Goal: Task Accomplishment & Management: Manage account settings

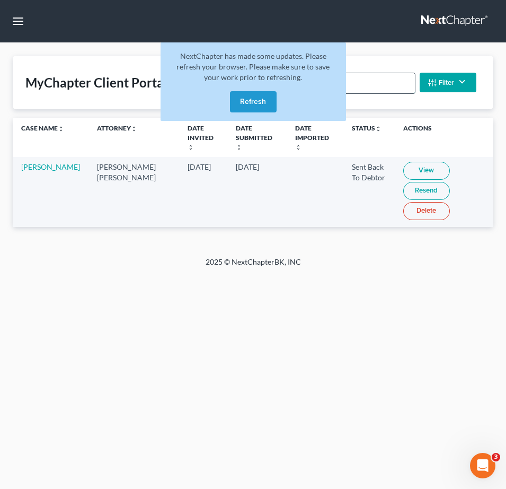
click at [369, 86] on input "laeng" at bounding box center [369, 83] width 91 height 20
click at [370, 86] on input "laeng" at bounding box center [369, 83] width 91 height 20
click at [261, 102] on button "Refresh" at bounding box center [253, 101] width 47 height 21
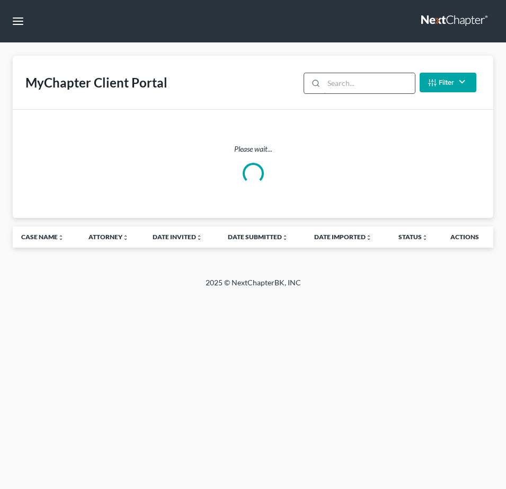
click at [345, 81] on input "search" at bounding box center [369, 83] width 91 height 20
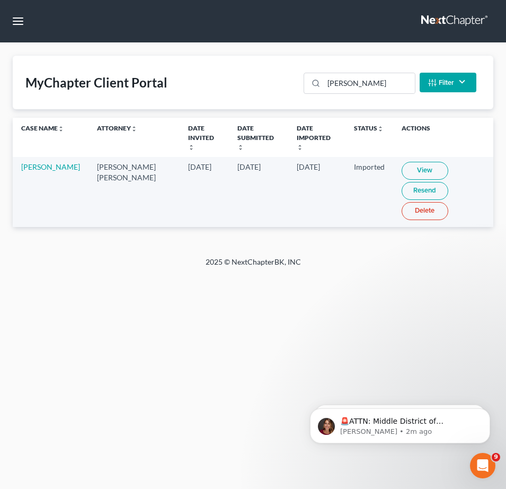
click at [402, 162] on link "View" at bounding box center [425, 171] width 47 height 18
drag, startPoint x: 362, startPoint y: 84, endPoint x: 2, endPoint y: 60, distance: 360.7
click at [291, 75] on div "MyChapter Client Portal shull Filter Status Filter... Invited In Progress Ready…" at bounding box center [253, 83] width 481 height 54
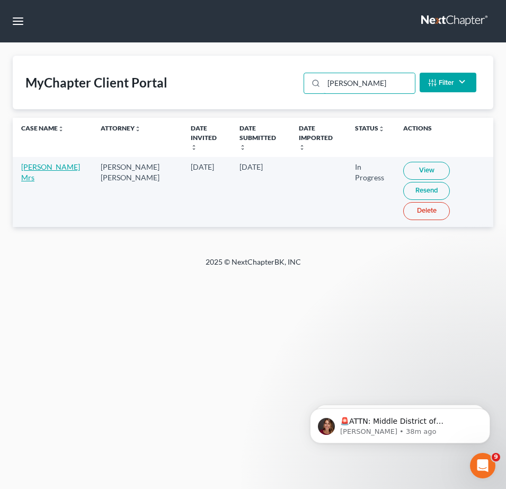
type input "fernandes"
click at [68, 169] on link "Antonio Fernandes Mrs" at bounding box center [50, 172] width 59 height 20
select select "4"
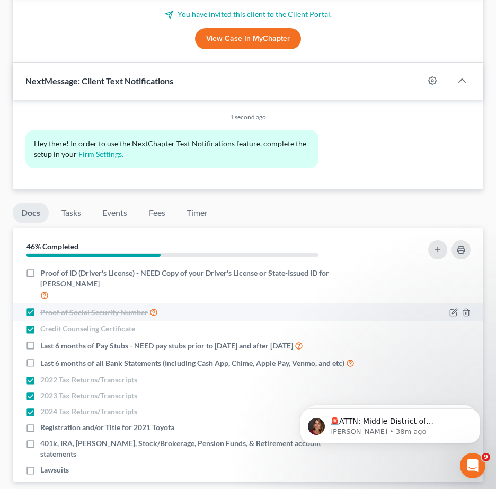
scroll to position [689, 0]
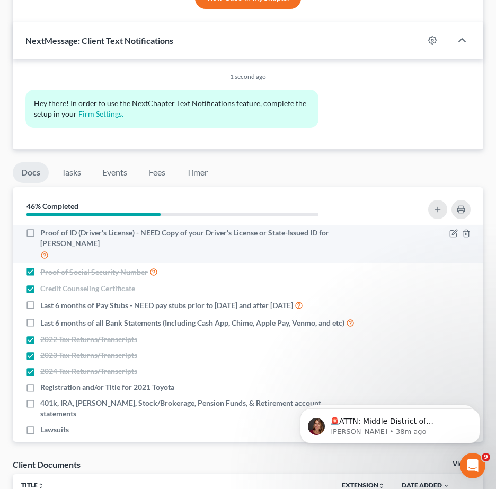
drag, startPoint x: 32, startPoint y: 208, endPoint x: 43, endPoint y: 214, distance: 12.1
click at [40, 227] on label "Proof of ID (Driver's License) - NEED Copy of your Driver's License or State-Is…" at bounding box center [198, 243] width 316 height 33
click at [45, 227] on input "Proof of ID (Driver's License) - NEED Copy of your Driver's License or State-Is…" at bounding box center [48, 230] width 7 height 7
checkbox input "true"
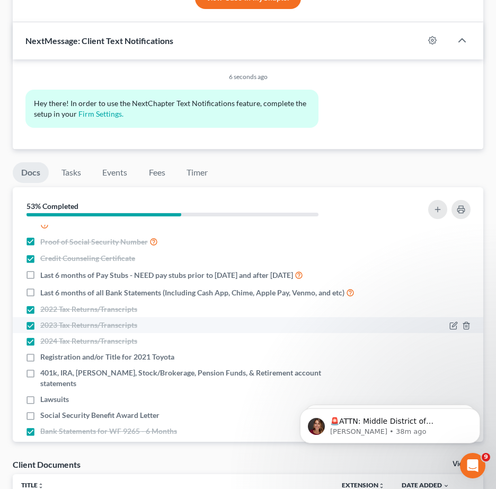
scroll to position [44, 0]
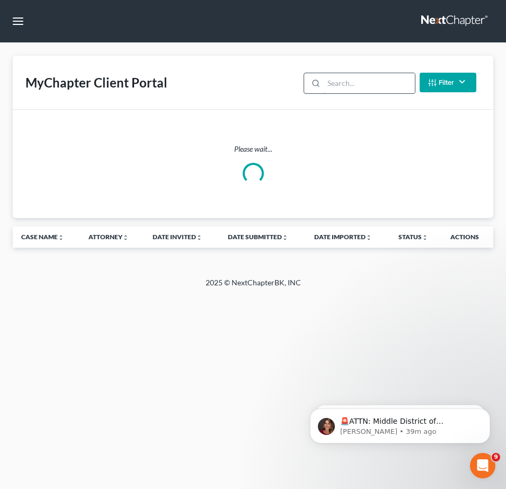
click at [358, 85] on input "search" at bounding box center [369, 83] width 91 height 20
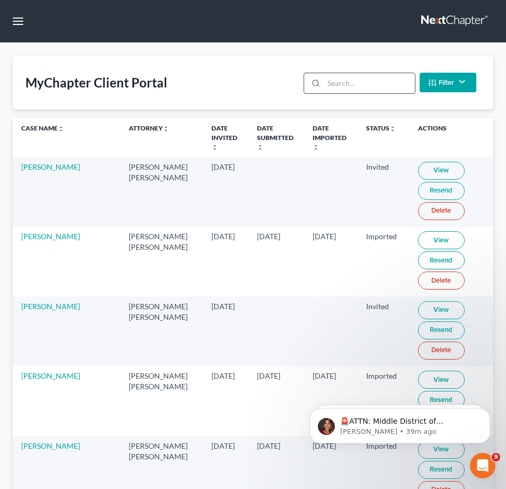
click at [354, 83] on input "search" at bounding box center [369, 83] width 91 height 20
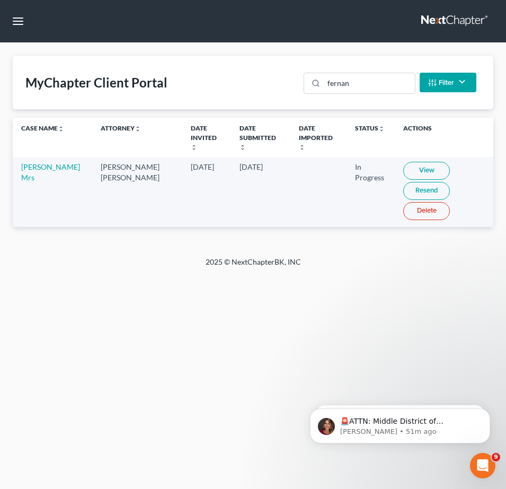
click at [146, 211] on td "[PERSON_NAME] [PERSON_NAME]" at bounding box center [137, 191] width 90 height 69
click at [418, 162] on link "View" at bounding box center [426, 171] width 47 height 18
drag, startPoint x: 363, startPoint y: 78, endPoint x: 207, endPoint y: 62, distance: 157.2
click at [247, 66] on div "MyChapter Client Portal fernan Filter Status Filter... Invited In Progress Read…" at bounding box center [253, 83] width 481 height 54
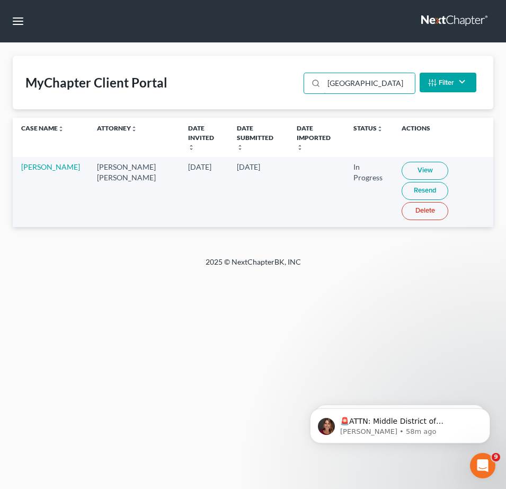
type input "richmond"
click at [404, 162] on link "View" at bounding box center [425, 171] width 47 height 18
drag, startPoint x: 385, startPoint y: 80, endPoint x: 286, endPoint y: 73, distance: 98.8
click at [289, 74] on div "MyChapter Client Portal richmond Filter Status Filter... Invited In Progress Re…" at bounding box center [253, 83] width 481 height 54
click at [404, 162] on link "View" at bounding box center [425, 171] width 47 height 18
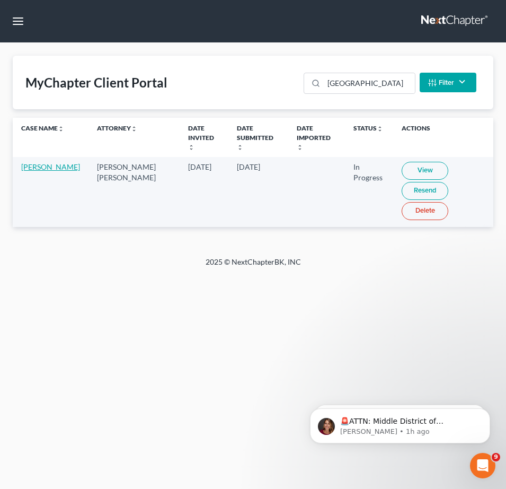
click at [47, 169] on link "[PERSON_NAME]" at bounding box center [50, 166] width 59 height 9
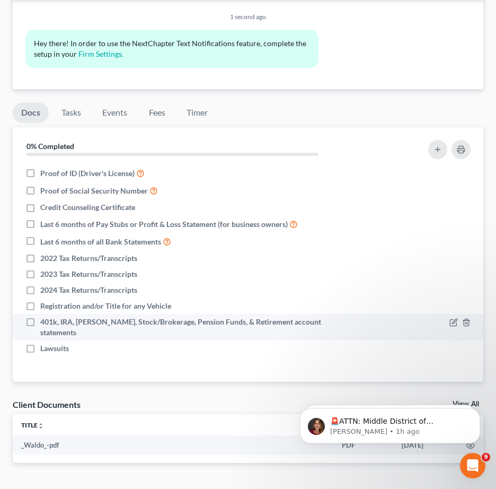
scroll to position [638, 0]
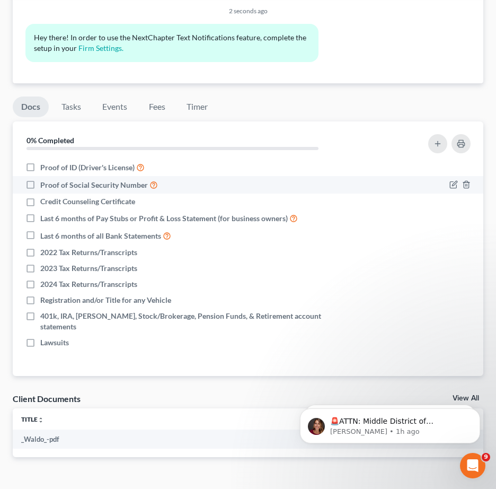
drag, startPoint x: 32, startPoint y: 142, endPoint x: 30, endPoint y: 161, distance: 19.3
click at [40, 161] on label "Proof of ID (Driver's License)" at bounding box center [92, 167] width 104 height 12
click at [45, 161] on input "Proof of ID (Driver's License)" at bounding box center [48, 164] width 7 height 7
checkbox input "true"
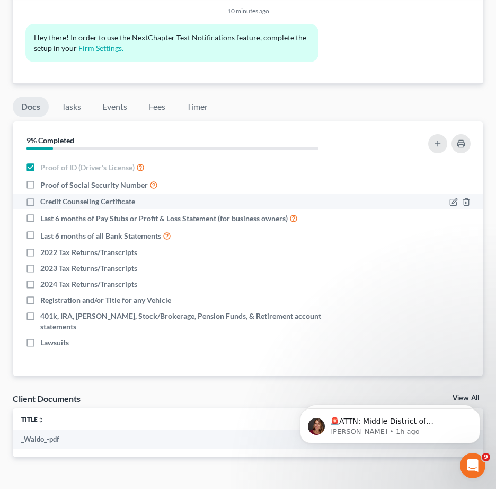
drag, startPoint x: 30, startPoint y: 161, endPoint x: 36, endPoint y: 175, distance: 15.9
click at [40, 179] on label "Proof of Social Security Number" at bounding box center [99, 185] width 118 height 12
click at [45, 179] on input "Proof of Social Security Number" at bounding box center [48, 182] width 7 height 7
checkbox input "true"
click at [40, 196] on label "Credit Counseling Certificate" at bounding box center [87, 201] width 95 height 11
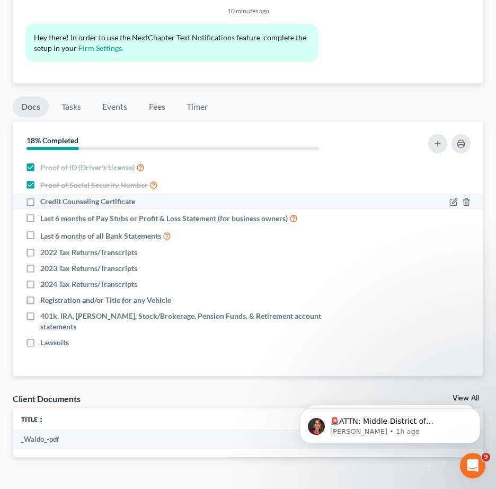
click at [45, 196] on input "Credit Counseling Certificate" at bounding box center [48, 199] width 7 height 7
checkbox input "true"
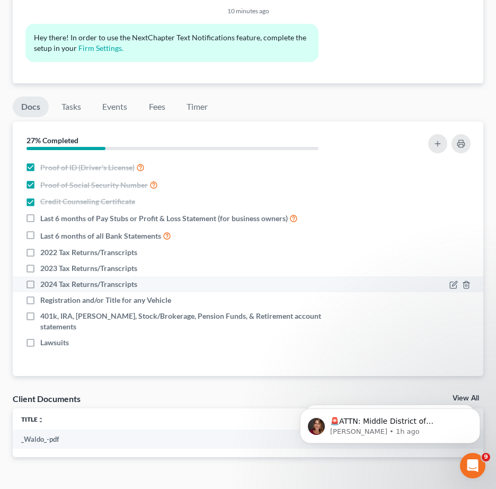
click at [40, 279] on label "2024 Tax Returns/Transcripts" at bounding box center [88, 284] width 97 height 11
click at [45, 279] on input "2024 Tax Returns/Transcripts" at bounding box center [48, 282] width 7 height 7
checkbox input "true"
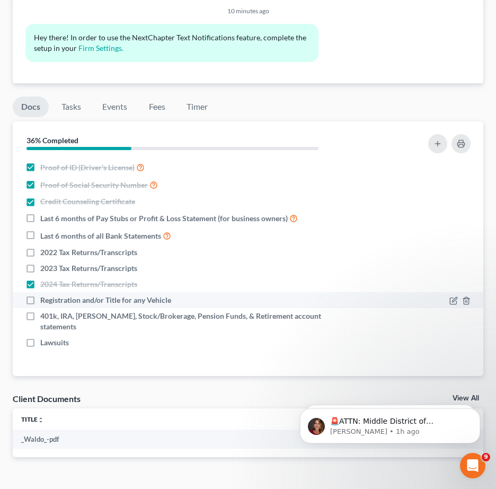
click at [40, 295] on label "Registration and/or Title for any Vehicle" at bounding box center [105, 300] width 131 height 11
click at [45, 295] on input "Registration and/or Title for any Vehicle" at bounding box center [48, 298] width 7 height 7
checkbox input "true"
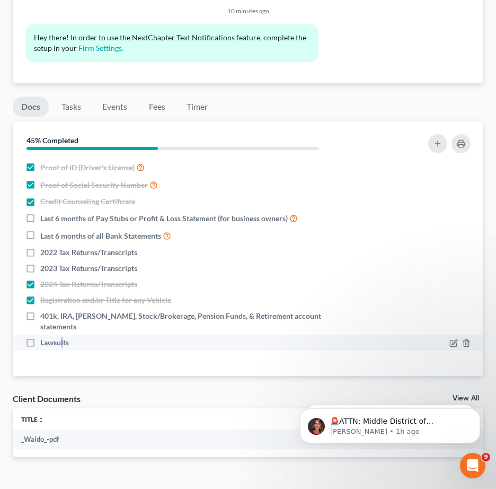
click at [61, 337] on span "Lawsuits" at bounding box center [54, 342] width 29 height 11
click at [40, 337] on label "Lawsuits" at bounding box center [54, 342] width 29 height 11
click at [45, 337] on input "Lawsuits" at bounding box center [48, 340] width 7 height 7
checkbox input "true"
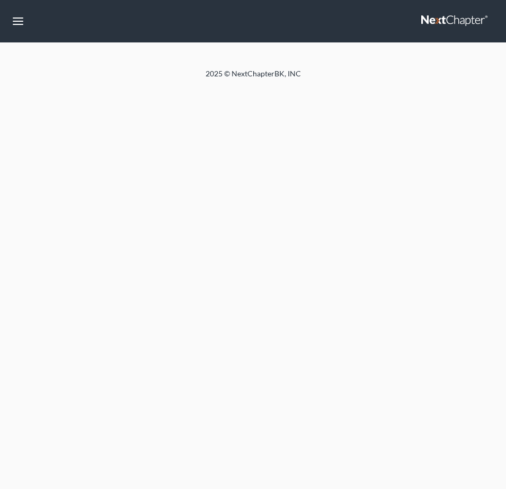
select select "4"
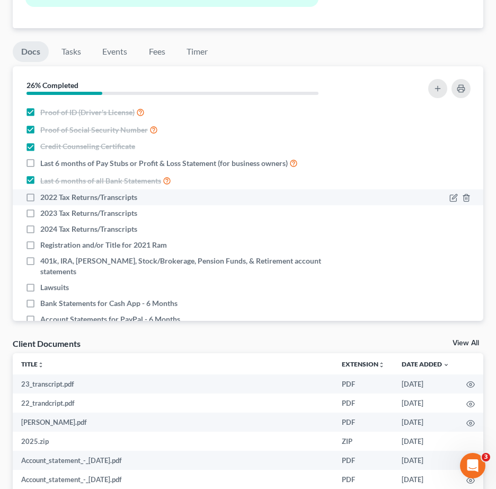
click at [40, 198] on label "2022 Tax Returns/Transcripts" at bounding box center [88, 197] width 97 height 11
click at [45, 198] on input "2022 Tax Returns/Transcripts" at bounding box center [48, 195] width 7 height 7
checkbox input "true"
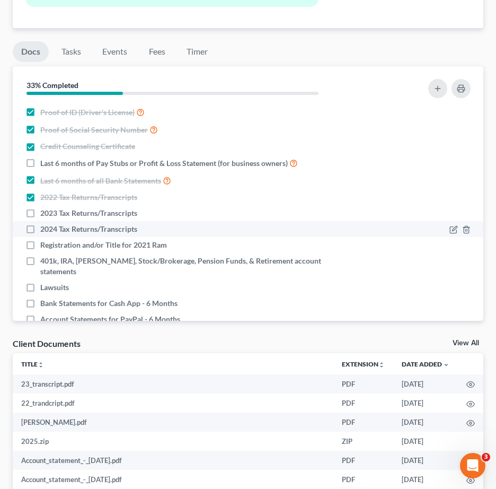
drag, startPoint x: 30, startPoint y: 213, endPoint x: 40, endPoint y: 227, distance: 17.6
click at [40, 213] on label "2023 Tax Returns/Transcripts" at bounding box center [88, 213] width 97 height 11
click at [45, 213] on input "2023 Tax Returns/Transcripts" at bounding box center [48, 211] width 7 height 7
checkbox input "true"
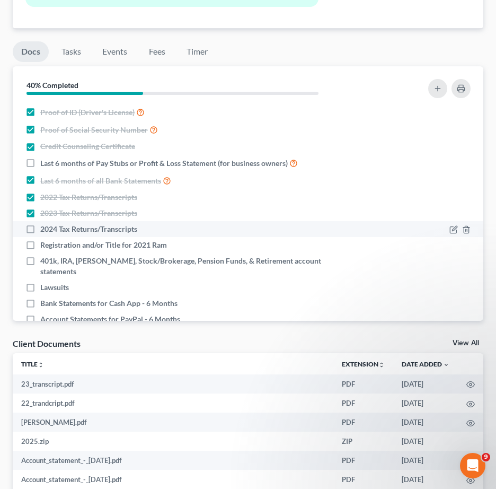
click at [40, 227] on label "2024 Tax Returns/Transcripts" at bounding box center [88, 229] width 97 height 11
click at [45, 227] on input "2024 Tax Returns/Transcripts" at bounding box center [48, 227] width 7 height 7
checkbox input "true"
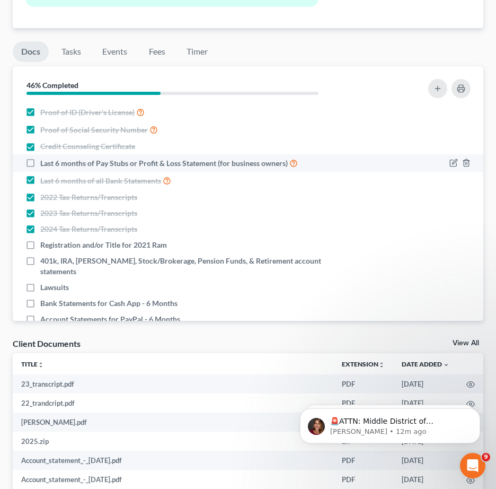
click at [40, 163] on label "Last 6 months of Pay Stubs or Profit & Loss Statement (for business owners)" at bounding box center [169, 163] width 258 height 12
click at [45, 163] on input "Last 6 months of Pay Stubs or Profit & Loss Statement (for business owners)" at bounding box center [48, 160] width 7 height 7
checkbox input "true"
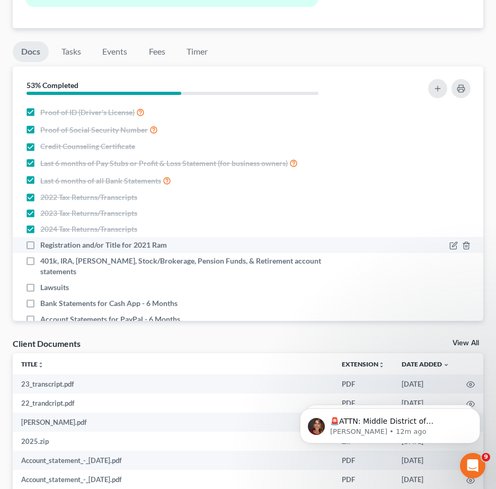
scroll to position [44, 0]
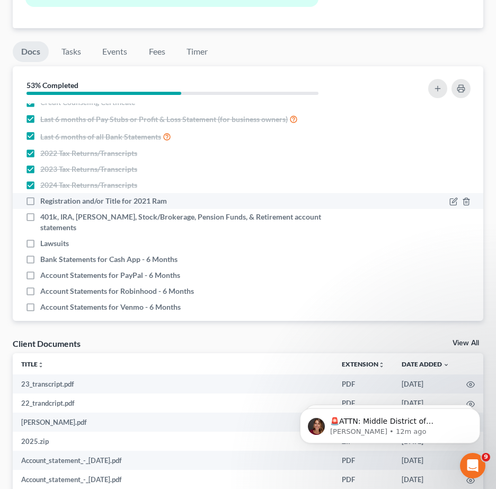
click at [40, 205] on label "Registration and/or Title for 2021 Ram" at bounding box center [103, 201] width 127 height 11
click at [45, 202] on input "Registration and/or Title for 2021 Ram" at bounding box center [48, 199] width 7 height 7
checkbox input "true"
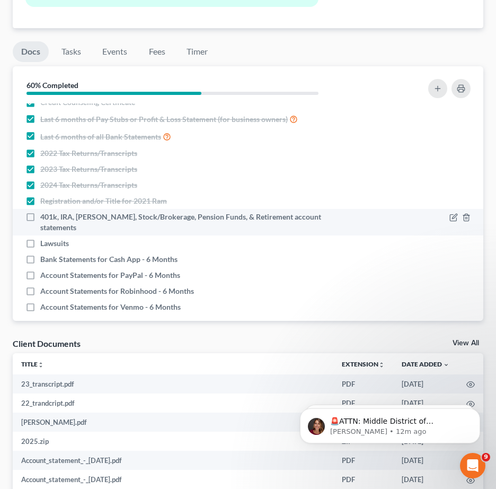
click at [40, 220] on label "401k, IRA, [PERSON_NAME], Stock/Brokerage, Pension Funds, & Retirement account …" at bounding box center [198, 221] width 316 height 21
click at [45, 218] on input "401k, IRA, [PERSON_NAME], Stock/Brokerage, Pension Funds, & Retirement account …" at bounding box center [48, 214] width 7 height 7
checkbox input "true"
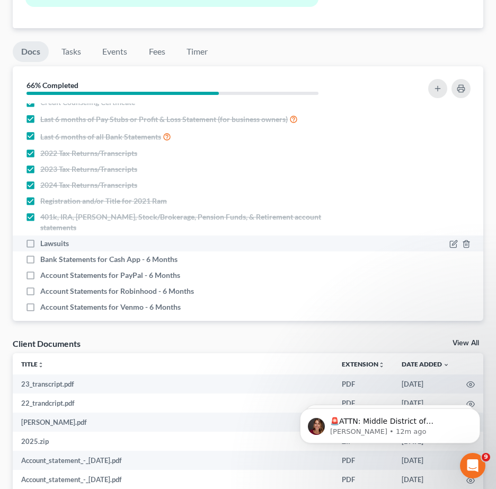
click at [40, 238] on label "Lawsuits" at bounding box center [54, 243] width 29 height 11
click at [45, 238] on input "Lawsuits" at bounding box center [48, 241] width 7 height 7
checkbox input "true"
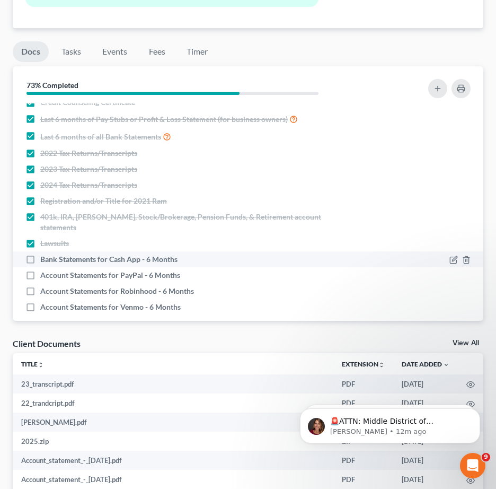
click at [40, 254] on label "Bank Statements for Cash App - 6 Months" at bounding box center [108, 259] width 137 height 11
click at [45, 254] on input "Bank Statements for Cash App - 6 Months" at bounding box center [48, 257] width 7 height 7
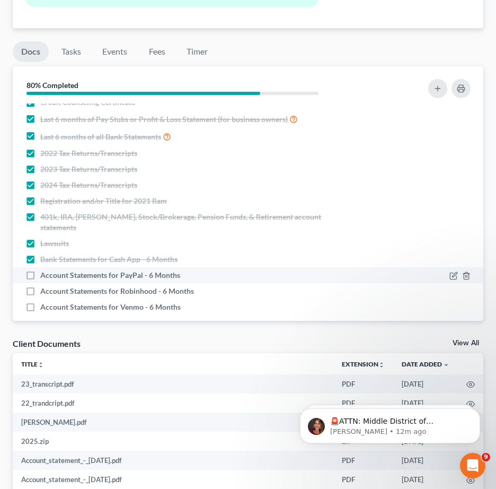
click at [40, 254] on label "Bank Statements for Cash App - 6 Months" at bounding box center [108, 259] width 137 height 11
click at [45, 254] on input "Bank Statements for Cash App - 6 Months" at bounding box center [48, 257] width 7 height 7
checkbox input "false"
click at [40, 270] on label "Account Statements for PayPal - 6 Months" at bounding box center [110, 275] width 140 height 11
click at [45, 270] on input "Account Statements for PayPal - 6 Months" at bounding box center [48, 273] width 7 height 7
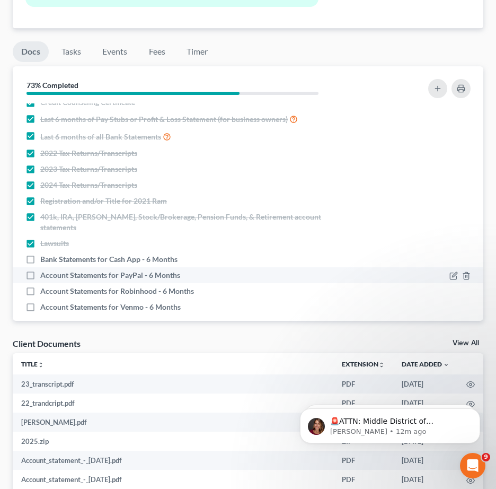
checkbox input "true"
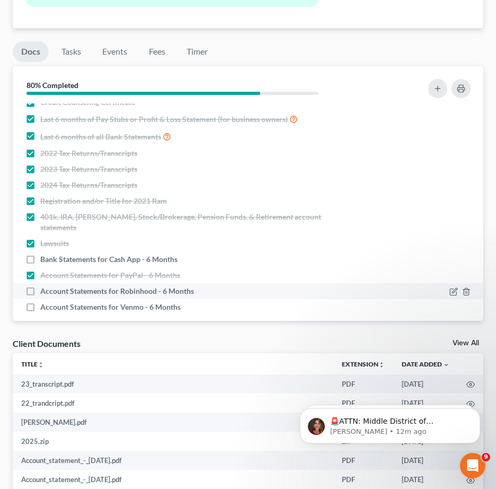
click at [40, 286] on label "Account Statements for Robinhood - 6 Months" at bounding box center [117, 291] width 154 height 11
click at [45, 286] on input "Account Statements for Robinhood - 6 Months" at bounding box center [48, 289] width 7 height 7
checkbox input "true"
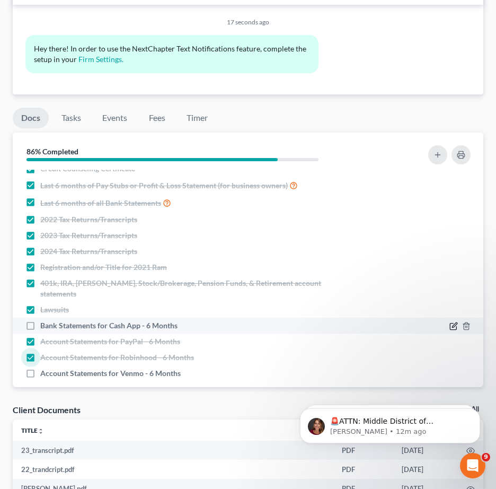
click at [449, 322] on icon "button" at bounding box center [453, 326] width 8 height 8
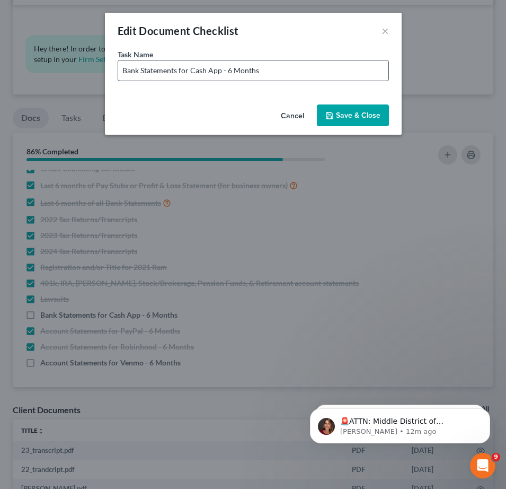
drag, startPoint x: 227, startPoint y: 74, endPoint x: 285, endPoint y: 75, distance: 58.3
click at [285, 75] on input "Bank Statements for Cash App - 6 Months" at bounding box center [253, 70] width 270 height 20
click at [355, 78] on input "Bank Statements for Cash App - 6 Months" at bounding box center [253, 70] width 270 height 20
drag, startPoint x: 363, startPoint y: 115, endPoint x: 377, endPoint y: 103, distance: 18.5
click at [364, 114] on button "Save & Close" at bounding box center [353, 115] width 72 height 22
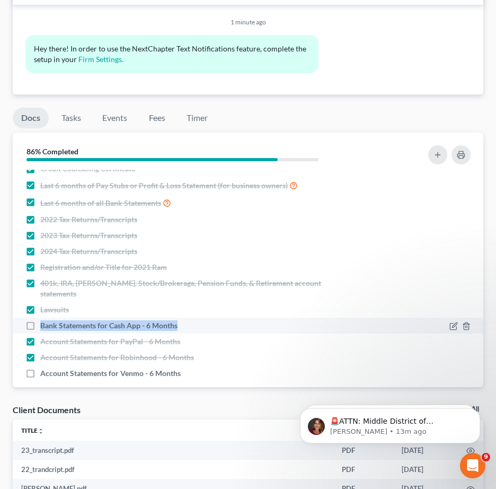
drag, startPoint x: 38, startPoint y: 316, endPoint x: 177, endPoint y: 314, distance: 139.4
click at [177, 320] on label "Bank Statements for Cash App - 6 Months" at bounding box center [108, 325] width 137 height 11
drag, startPoint x: 163, startPoint y: 316, endPoint x: 169, endPoint y: 316, distance: 5.8
copy span "Bank Statements for Cash App - 6 Months"
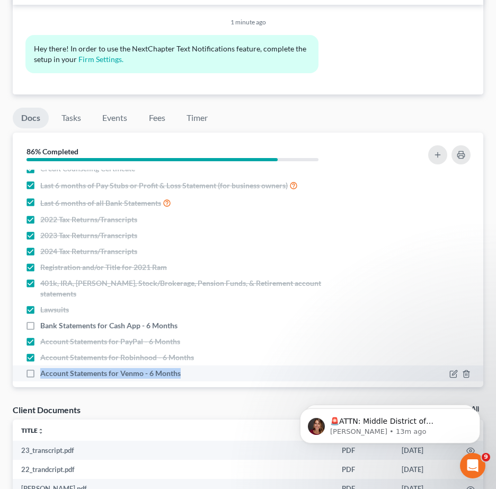
drag, startPoint x: 40, startPoint y: 362, endPoint x: 173, endPoint y: 369, distance: 133.2
click at [173, 369] on li "Account Statements for Venmo - 6 Months" at bounding box center [248, 373] width 471 height 16
copy span "Account Statements for Venmo - 6 Months"
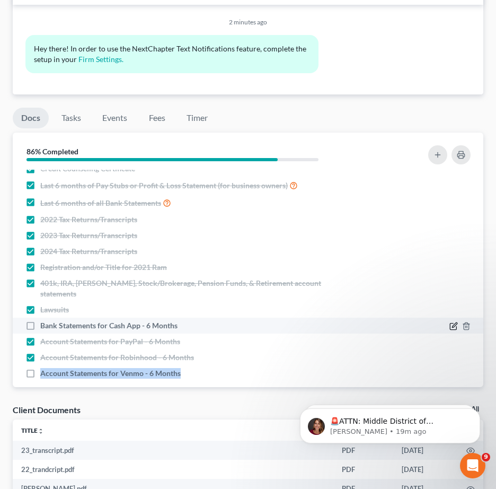
click at [449, 322] on icon "button" at bounding box center [453, 326] width 8 height 8
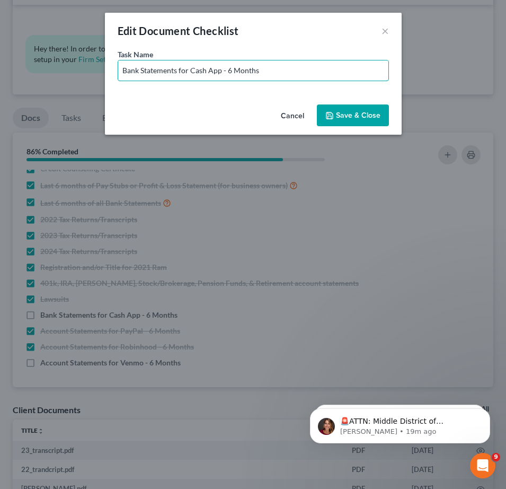
drag, startPoint x: 227, startPoint y: 70, endPoint x: 417, endPoint y: 79, distance: 189.9
click at [417, 79] on div "Edit Document Checklist × Task Name * Bank Statements for Cash App - 6 Months C…" at bounding box center [253, 244] width 506 height 489
type input "Bank Statements for Cash App - Mar, May, Jul, Aug 2025"
click at [367, 116] on button "Save & Close" at bounding box center [353, 115] width 72 height 22
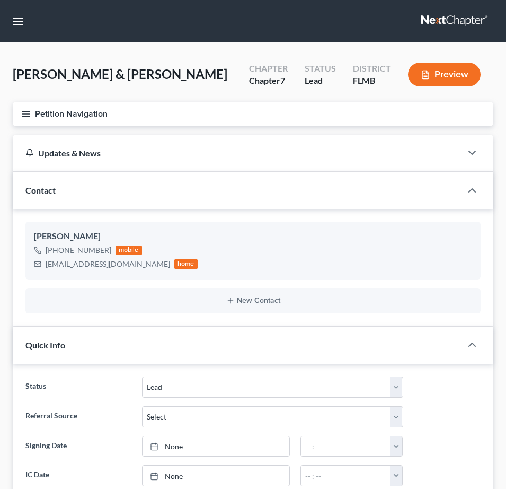
select select "4"
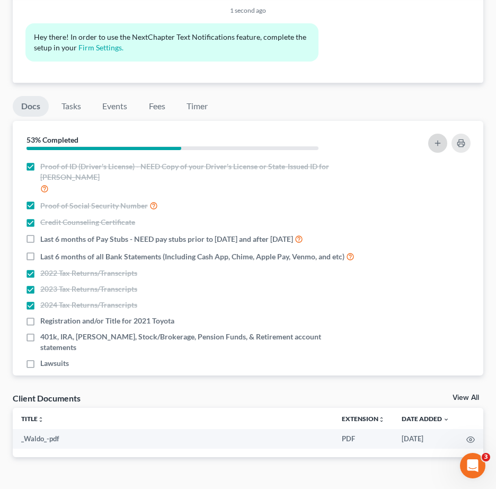
click at [436, 139] on icon "button" at bounding box center [438, 143] width 8 height 8
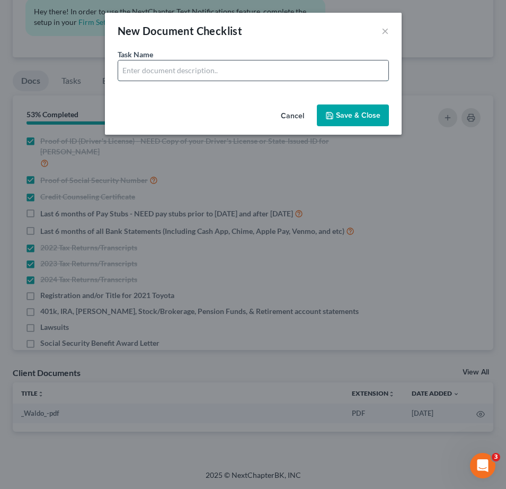
click at [172, 68] on input "text" at bounding box center [253, 70] width 270 height 20
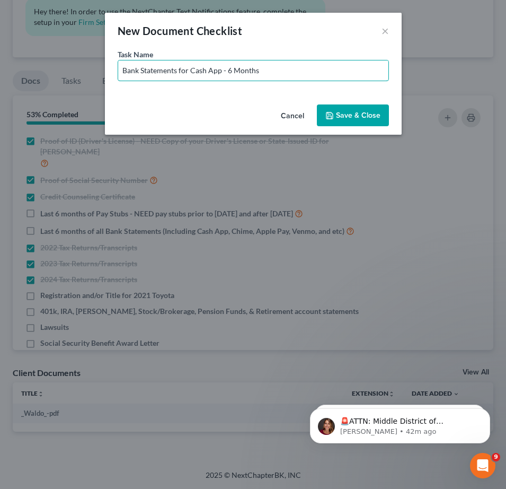
drag, startPoint x: 191, startPoint y: 75, endPoint x: 412, endPoint y: 79, distance: 221.0
click at [388, 83] on div "Task Name * Bank Statements for Cash App - 6 Months" at bounding box center [253, 74] width 297 height 51
type input "Bank Statements for [PERSON_NAME] Fargo Savings 2305 - 6 Months"
drag, startPoint x: 364, startPoint y: 112, endPoint x: 367, endPoint y: 121, distance: 9.6
click at [362, 113] on button "Save & Close" at bounding box center [353, 115] width 72 height 22
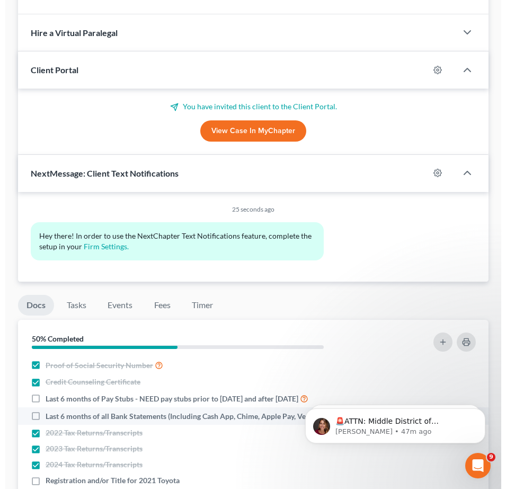
scroll to position [60, 0]
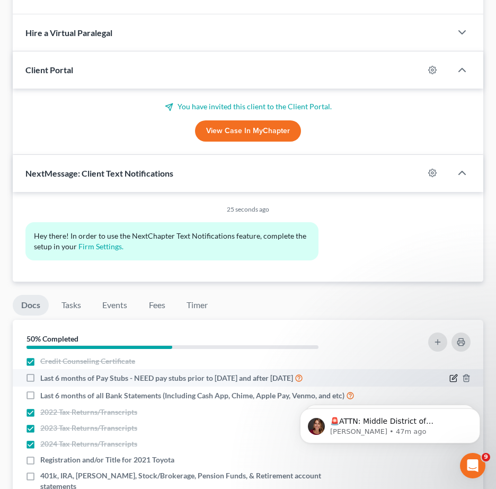
click at [452, 374] on icon "button" at bounding box center [454, 376] width 5 height 5
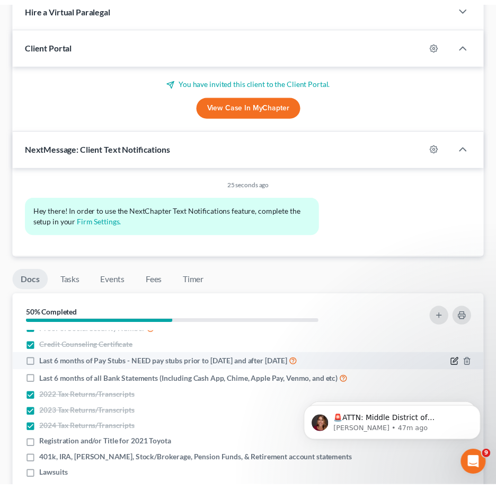
scroll to position [49, 0]
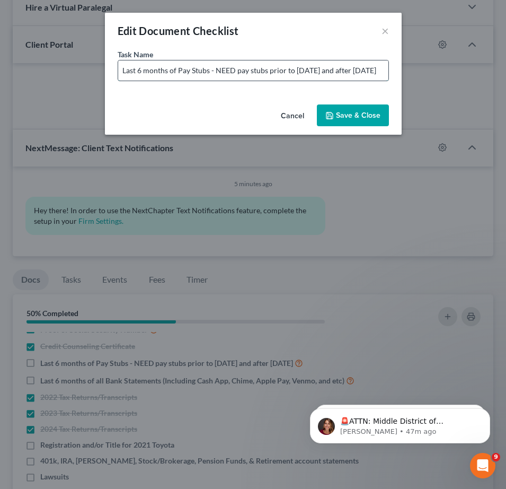
drag, startPoint x: 348, startPoint y: 71, endPoint x: 215, endPoint y: 76, distance: 132.6
click at [215, 76] on input "Last 6 months of Pay Stubs - NEED pay stubs prior to [DATE] and after [DATE]" at bounding box center [253, 70] width 270 height 20
click at [384, 28] on button "×" at bounding box center [385, 30] width 7 height 13
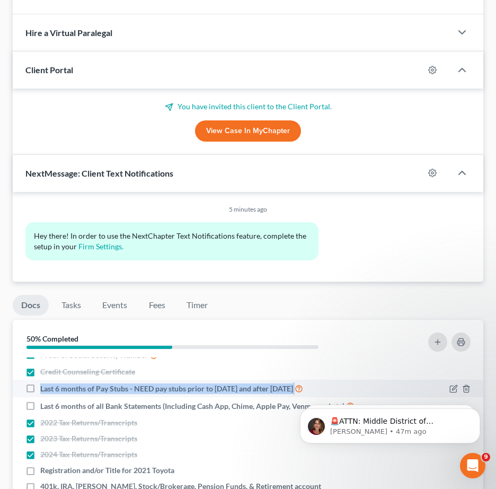
drag, startPoint x: 340, startPoint y: 361, endPoint x: 48, endPoint y: 366, distance: 292.1
click at [40, 382] on div "Last 6 months of Pay Stubs - NEED pay stubs prior to [DATE] and after [DATE]" at bounding box center [190, 388] width 331 height 12
copy label "Last 6 months of Pay Stubs - NEED pay stubs prior to [DATE] and after [DATE]"
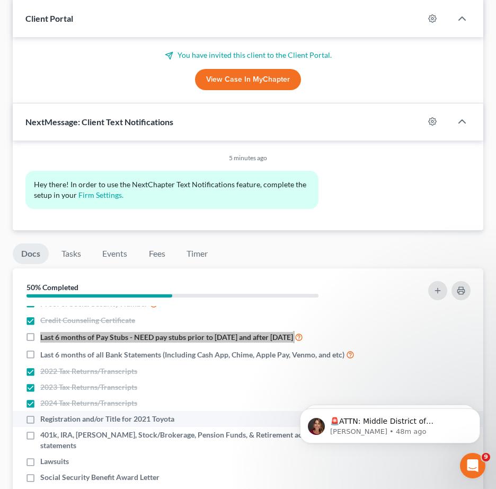
scroll to position [689, 0]
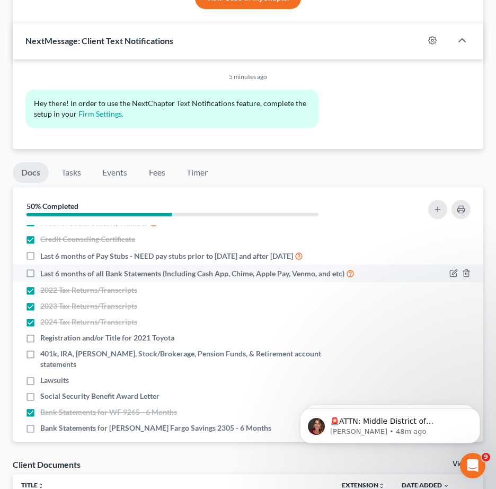
click at [178, 268] on span "Last 6 months of all Bank Statements (Including Cash App, Chime, Apple Pay, Ven…" at bounding box center [192, 273] width 304 height 11
click at [51, 267] on input "Last 6 months of all Bank Statements (Including Cash App, Chime, Apple Pay, Ven…" at bounding box center [48, 270] width 7 height 7
click at [40, 267] on label "Last 6 months of all Bank Statements (Including Cash App, Chime, Apple Pay, Ven…" at bounding box center [197, 273] width 314 height 12
click at [45, 267] on input "Last 6 months of all Bank Statements (Including Cash App, Chime, Apple Pay, Ven…" at bounding box center [48, 270] width 7 height 7
click at [40, 267] on label "Last 6 months of all Bank Statements (Including Cash App, Chime, Apple Pay, Ven…" at bounding box center [197, 273] width 314 height 12
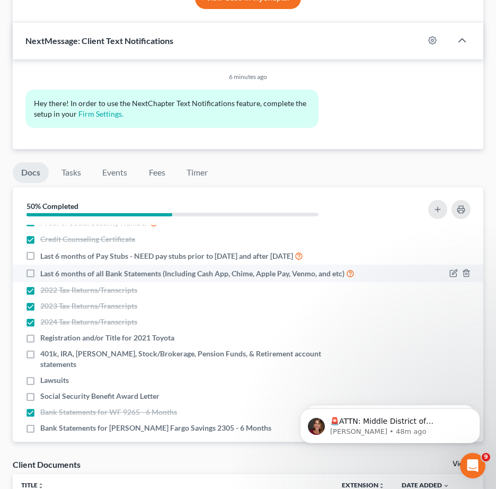
click at [45, 267] on input "Last 6 months of all Bank Statements (Including Cash App, Chime, Apple Pay, Ven…" at bounding box center [48, 270] width 7 height 7
checkbox input "true"
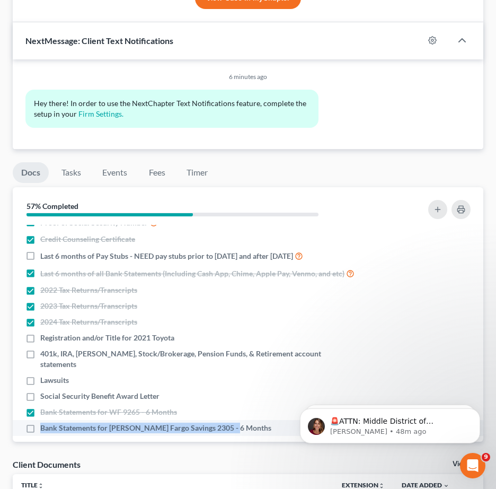
drag, startPoint x: 42, startPoint y: 404, endPoint x: 237, endPoint y: 401, distance: 195.6
click at [237, 422] on div "Bank Statements for Wells Fargo Savings 2305 - 6 Months" at bounding box center [190, 427] width 331 height 11
copy span "Bank Statements for Wells Fargo Savings 2305 - 6 Months"
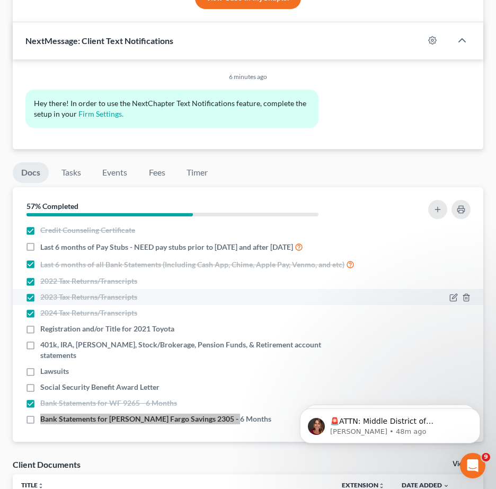
scroll to position [60, 0]
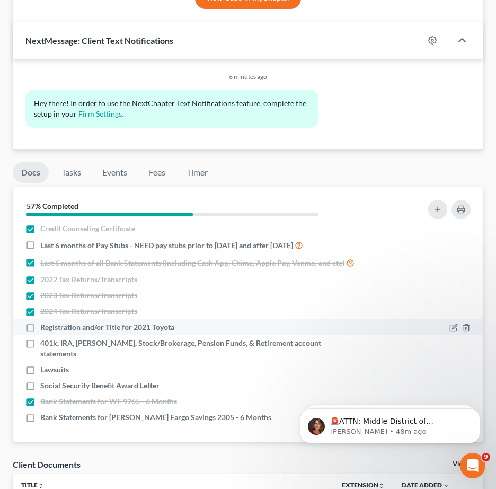
click at [96, 322] on span "Registration and/or Title for 2021 Toyota" at bounding box center [107, 327] width 134 height 11
click at [51, 322] on input "Registration and/or Title for 2021 Toyota" at bounding box center [48, 325] width 7 height 7
click at [40, 322] on label "Registration and/or Title for 2021 Toyota" at bounding box center [107, 327] width 134 height 11
click at [45, 322] on input "Registration and/or Title for 2021 Toyota" at bounding box center [48, 325] width 7 height 7
checkbox input "false"
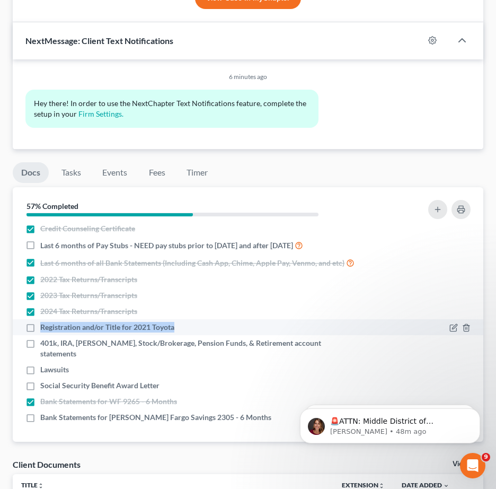
drag, startPoint x: 39, startPoint y: 311, endPoint x: 179, endPoint y: 316, distance: 140.0
click at [179, 322] on div "Registration and/or Title for 2021 Toyota" at bounding box center [190, 327] width 331 height 11
copy span "Registration and/or Title for 2021 Toyota"
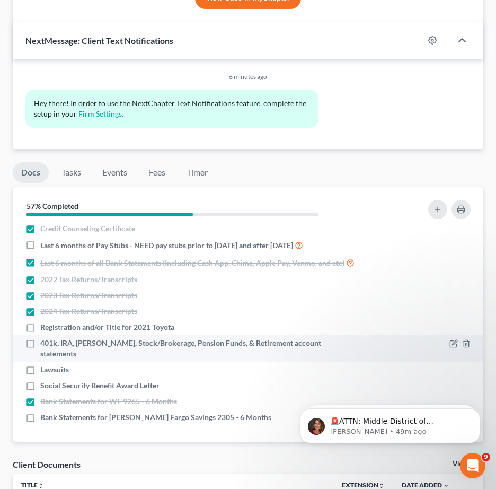
click at [40, 338] on label "401k, IRA, [PERSON_NAME], Stock/Brokerage, Pension Funds, & Retirement account …" at bounding box center [198, 348] width 316 height 21
click at [45, 338] on input "401k, IRA, [PERSON_NAME], Stock/Brokerage, Pension Funds, & Retirement account …" at bounding box center [48, 341] width 7 height 7
checkbox input "true"
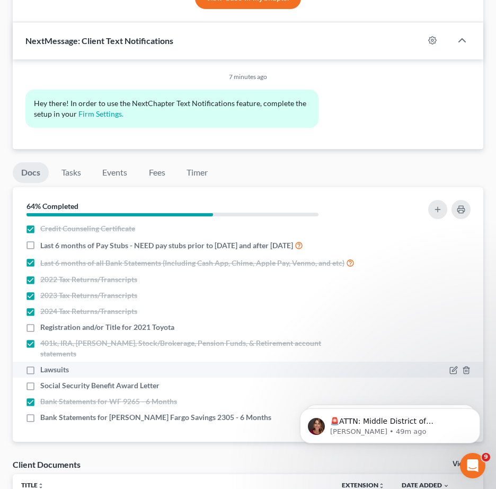
click at [40, 364] on label "Lawsuits" at bounding box center [54, 369] width 29 height 11
click at [45, 364] on input "Lawsuits" at bounding box center [48, 367] width 7 height 7
checkbox input "true"
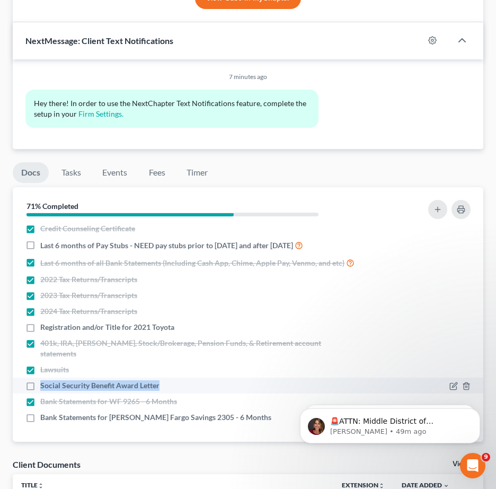
drag, startPoint x: 39, startPoint y: 359, endPoint x: 171, endPoint y: 360, distance: 132.0
click at [171, 380] on div "Social Security Benefit Award Letter" at bounding box center [190, 385] width 331 height 11
copy span "Social Security Benefit Award Letter"
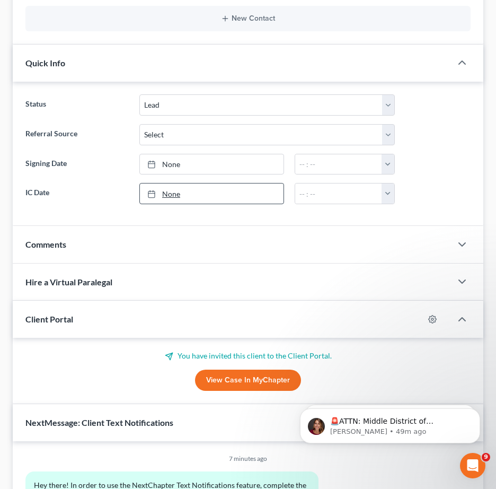
scroll to position [464, 0]
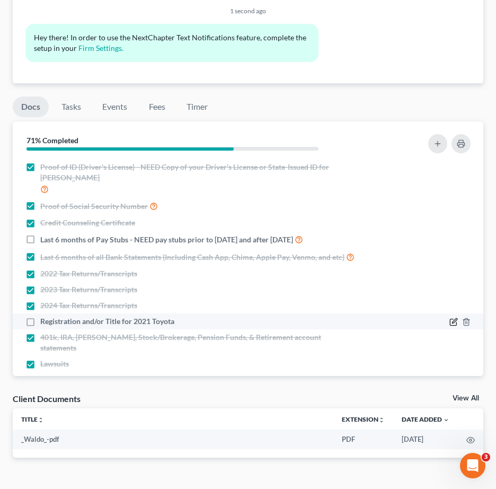
click at [449, 317] on icon "button" at bounding box center [453, 321] width 8 height 8
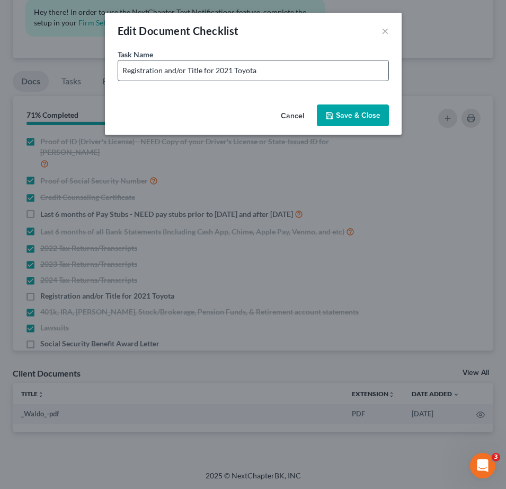
click at [274, 65] on input "Registration and/or Title for 2021 Toyota" at bounding box center [253, 70] width 270 height 20
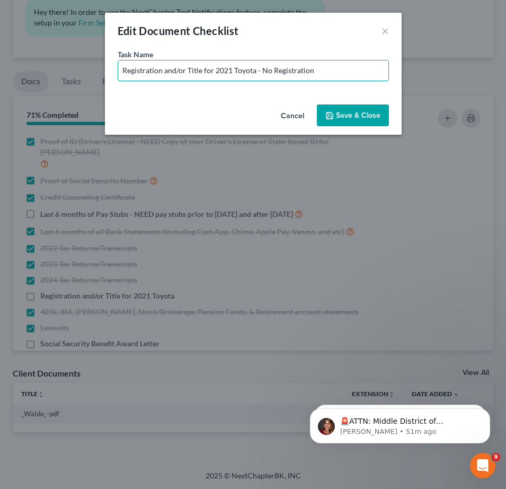
type input "Registration and/or Title for 2021 Toyota - No Registration"
click at [348, 119] on button "Save & Close" at bounding box center [353, 115] width 72 height 22
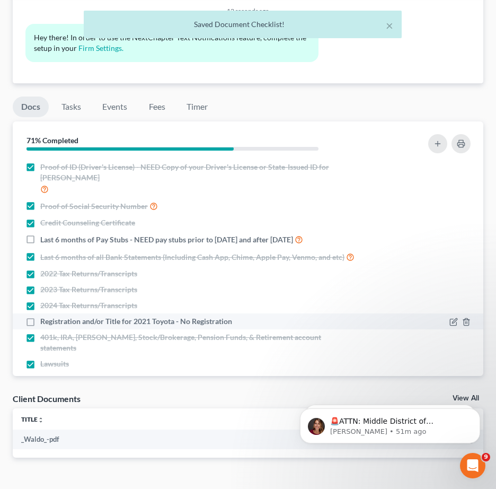
click at [40, 316] on label "Registration and/or Title for 2021 Toyota - No Registration" at bounding box center [136, 321] width 192 height 11
click at [45, 316] on input "Registration and/or Title for 2021 Toyota - No Registration" at bounding box center [48, 319] width 7 height 7
checkbox input "true"
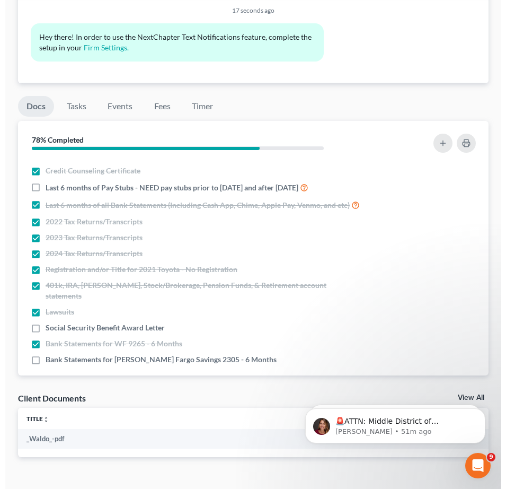
scroll to position [60, 0]
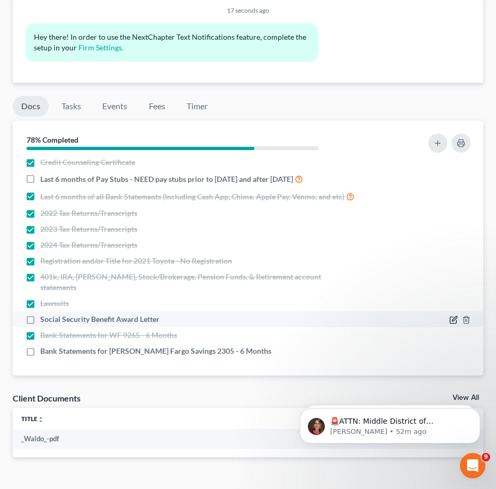
click at [449, 315] on icon "button" at bounding box center [453, 319] width 8 height 8
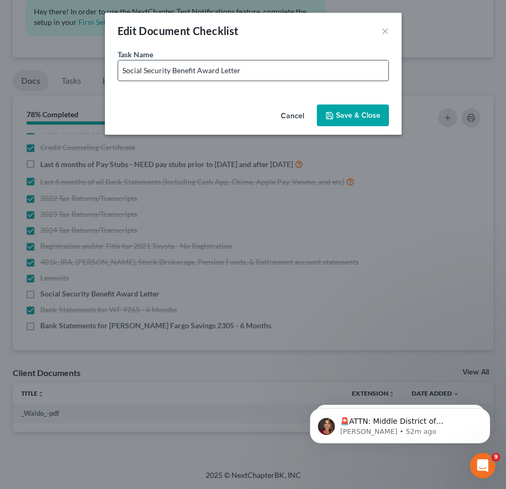
drag, startPoint x: 263, startPoint y: 69, endPoint x: 285, endPoint y: 70, distance: 21.8
click at [263, 69] on input "Social Security Benefit Award Letter" at bounding box center [253, 70] width 270 height 20
type input "Social Security Benefit Award Letter"
click at [383, 26] on button "×" at bounding box center [385, 30] width 7 height 13
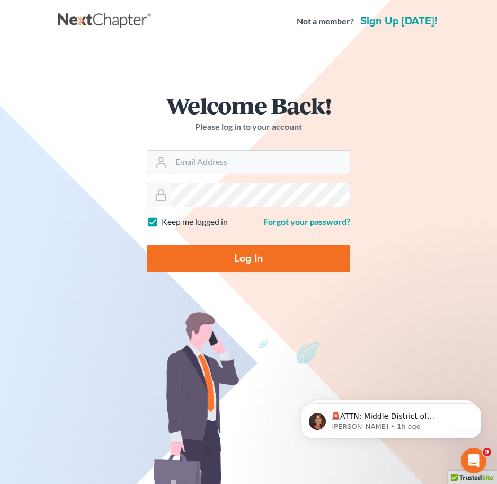
type input "[PERSON_NAME][EMAIL_ADDRESS][DOMAIN_NAME]"
click at [219, 261] on input "Log In" at bounding box center [249, 259] width 204 height 28
type input "Thinking..."
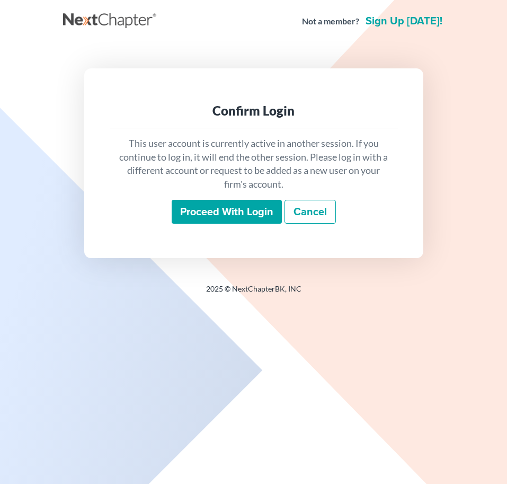
click at [235, 218] on input "Proceed with login" at bounding box center [227, 212] width 110 height 24
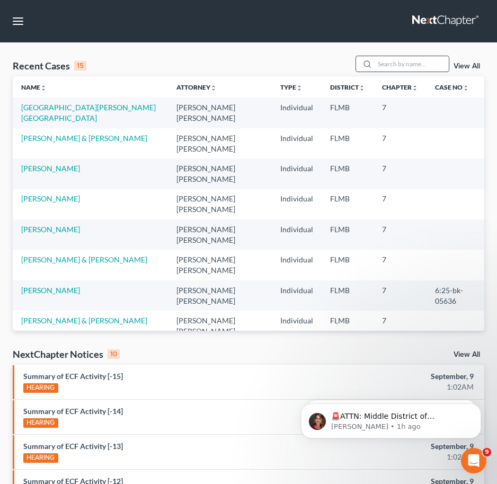
click at [384, 67] on input "search" at bounding box center [412, 63] width 74 height 15
drag, startPoint x: 22, startPoint y: 20, endPoint x: 37, endPoint y: 45, distance: 29.3
click at [21, 20] on button "button" at bounding box center [17, 21] width 19 height 19
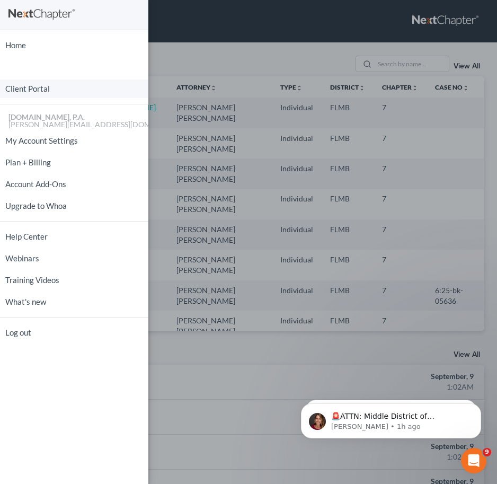
click at [52, 93] on link "Client Portal" at bounding box center [74, 88] width 148 height 19
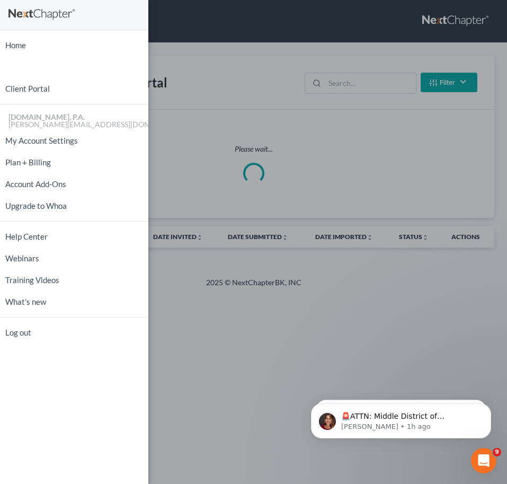
click at [365, 82] on div "Home New Case Client Portal Fresh-Start.Law, P.A. jay@fresh-start.law My Accoun…" at bounding box center [253, 242] width 507 height 484
click at [356, 84] on div "Home New Case Client Portal Fresh-Start.Law, P.A. jay@fresh-start.law My Accoun…" at bounding box center [253, 242] width 507 height 484
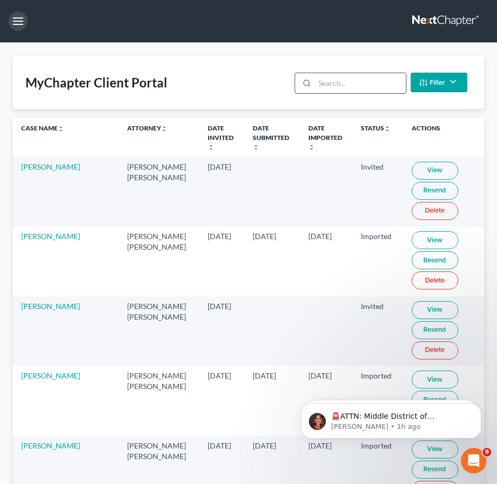
click at [341, 85] on input "search" at bounding box center [360, 83] width 91 height 20
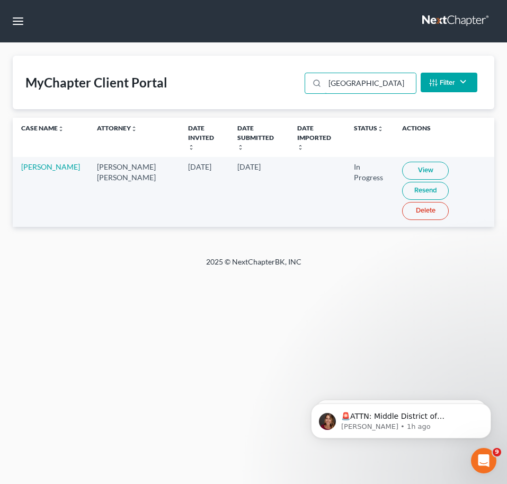
type input "richmond"
click at [412, 157] on td "View Resend Delete" at bounding box center [444, 191] width 101 height 69
click at [412, 162] on link "View" at bounding box center [425, 171] width 47 height 18
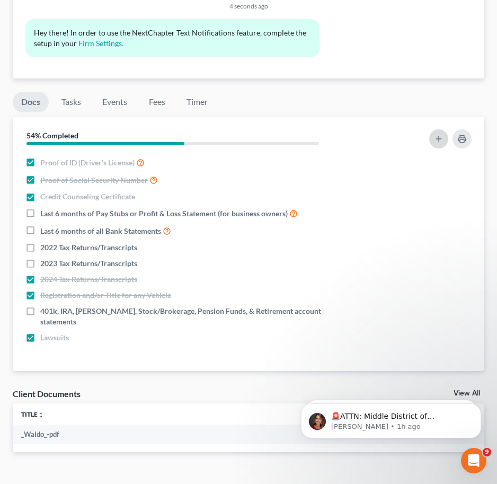
click at [436, 135] on icon "button" at bounding box center [439, 139] width 8 height 8
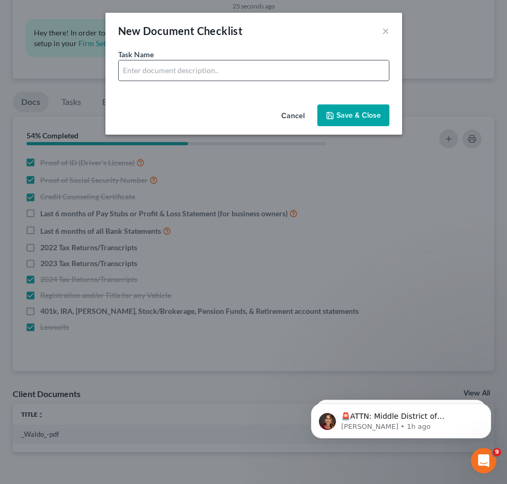
click at [144, 68] on input "text" at bounding box center [254, 70] width 270 height 20
type input "a"
click at [197, 70] on input "text" at bounding box center [254, 70] width 270 height 20
type input "Bank Statements for Cash App - 6 Months"
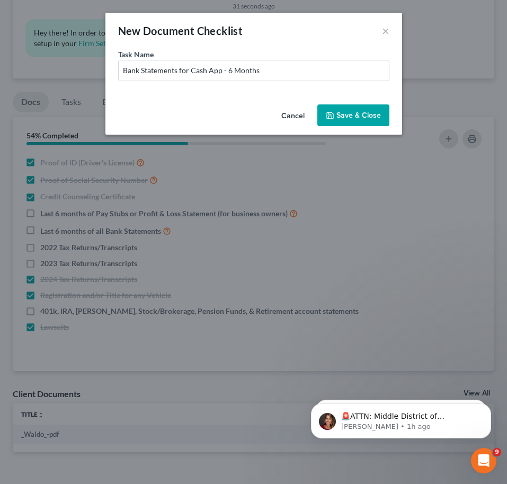
click at [340, 115] on button "Save & Close" at bounding box center [353, 115] width 72 height 22
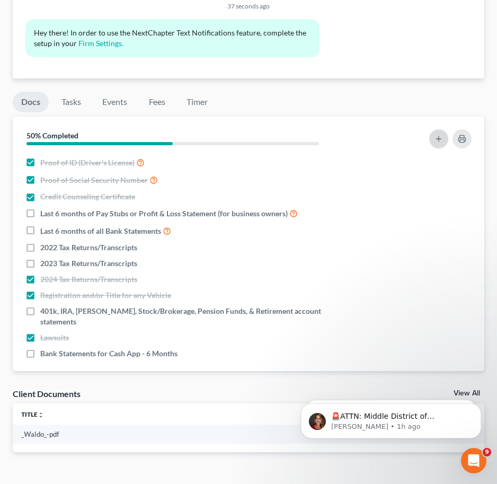
click at [438, 139] on line "button" at bounding box center [438, 139] width 5 height 0
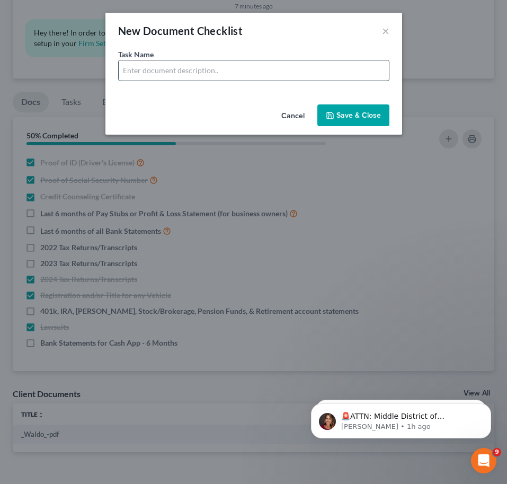
click at [170, 68] on input "text" at bounding box center [254, 70] width 270 height 20
click at [214, 73] on input "text" at bounding box center [254, 70] width 270 height 20
click at [388, 29] on button "×" at bounding box center [385, 30] width 7 height 13
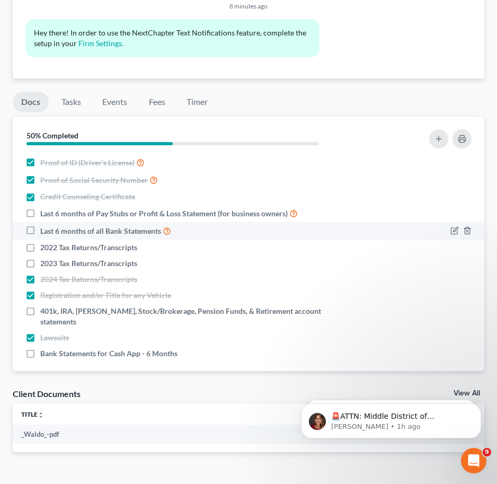
click at [40, 225] on label "Last 6 months of all Bank Statements" at bounding box center [105, 231] width 131 height 12
click at [45, 225] on input "Last 6 months of all Bank Statements" at bounding box center [48, 228] width 7 height 7
checkbox input "true"
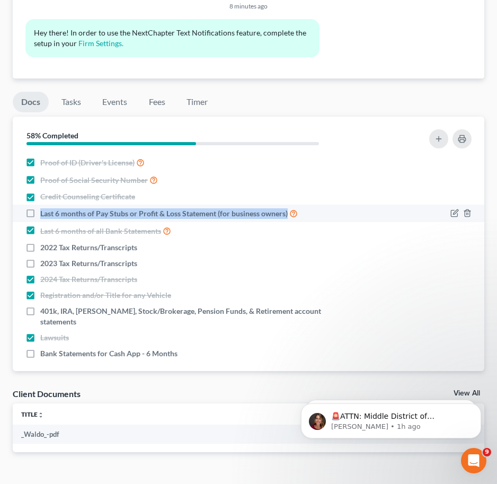
drag, startPoint x: 39, startPoint y: 187, endPoint x: 288, endPoint y: 192, distance: 249.7
click at [288, 207] on label "Last 6 months of Pay Stubs or Profit & Loss Statement (for business owners)" at bounding box center [169, 213] width 258 height 12
copy span "Last 6 months of Pay Stubs or Profit & Loss Statement (for business owners)"
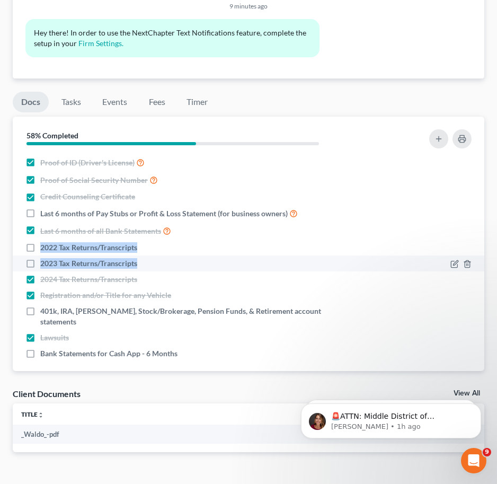
drag, startPoint x: 38, startPoint y: 219, endPoint x: 141, endPoint y: 241, distance: 105.0
click at [141, 241] on ul "Proof of ID (Driver's License) Proof of Social Security Number Credit Counselin…" at bounding box center [248, 257] width 455 height 207
copy ul "2022 Tax Returns/Transcripts 2023 Tax Returns/Transcripts"
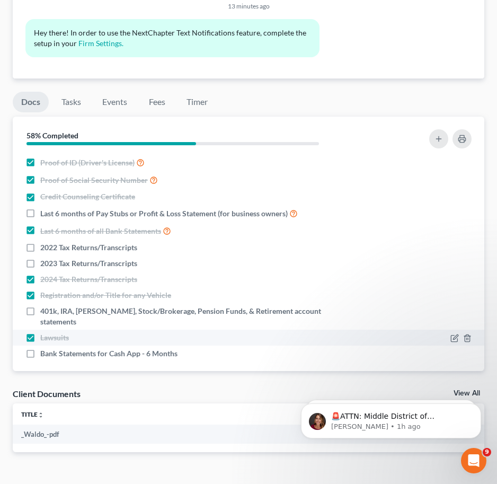
click at [131, 330] on li "Lawsuits" at bounding box center [249, 338] width 472 height 16
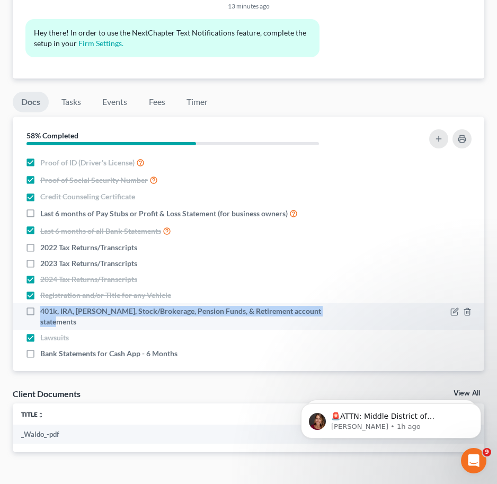
drag, startPoint x: 39, startPoint y: 287, endPoint x: 309, endPoint y: 282, distance: 269.8
click at [349, 306] on div "401k, IRA, [PERSON_NAME], Stock/Brokerage, Pension Funds, & Retirement account …" at bounding box center [191, 316] width 332 height 21
copy span "401k, IRA, [PERSON_NAME], Stock/Brokerage, Pension Funds, & Retirement account …"
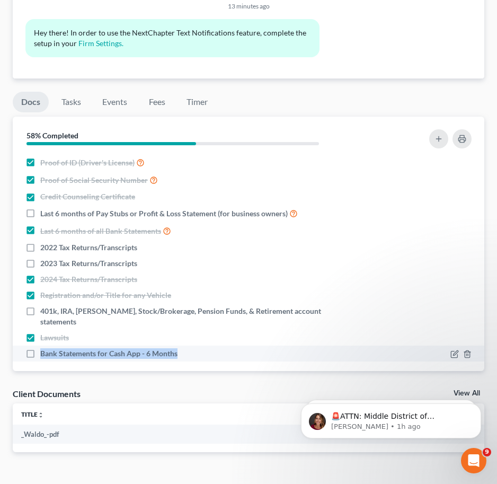
drag, startPoint x: 188, startPoint y: 320, endPoint x: 41, endPoint y: 322, distance: 146.8
click at [41, 348] on div "Bank Statements for Cash App - 6 Months" at bounding box center [191, 353] width 332 height 11
copy span "Bank Statements for Cash App - 6 Months"
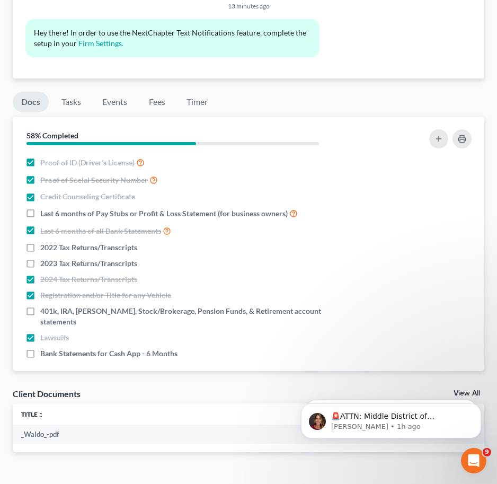
click at [199, 350] on div "Docs Tasks Events Fees Timer 58% Completed Nothing here yet! Proof of ID (Drive…" at bounding box center [248, 274] width 482 height 390
